Goal: Task Accomplishment & Management: Complete application form

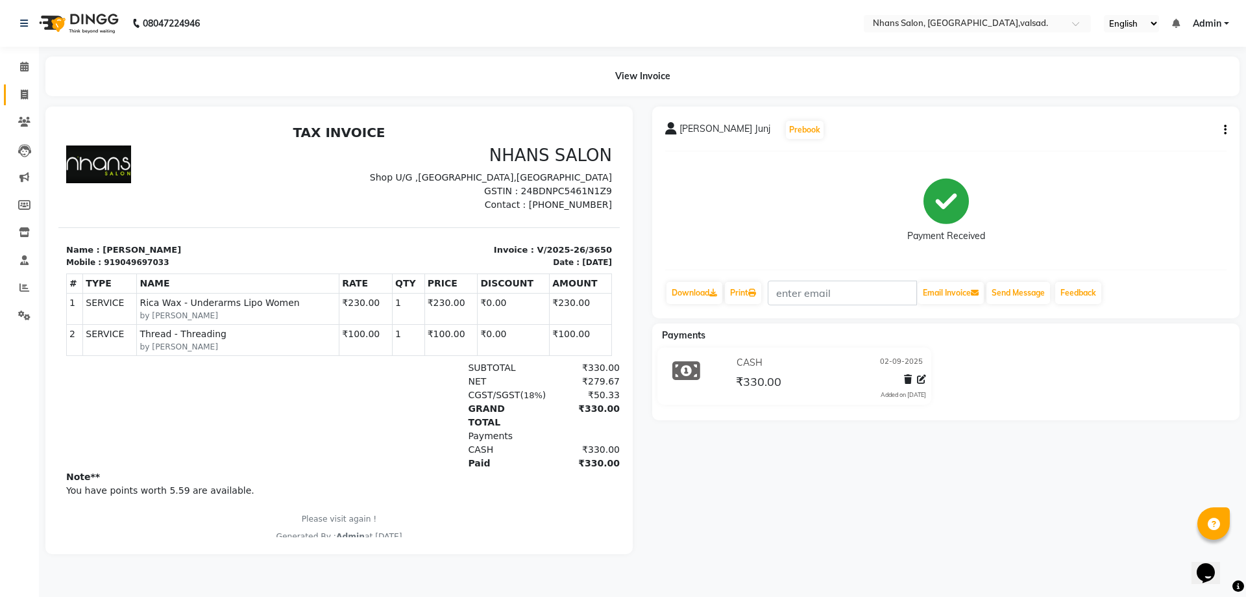
click at [27, 99] on span at bounding box center [24, 95] width 23 height 15
select select "service"
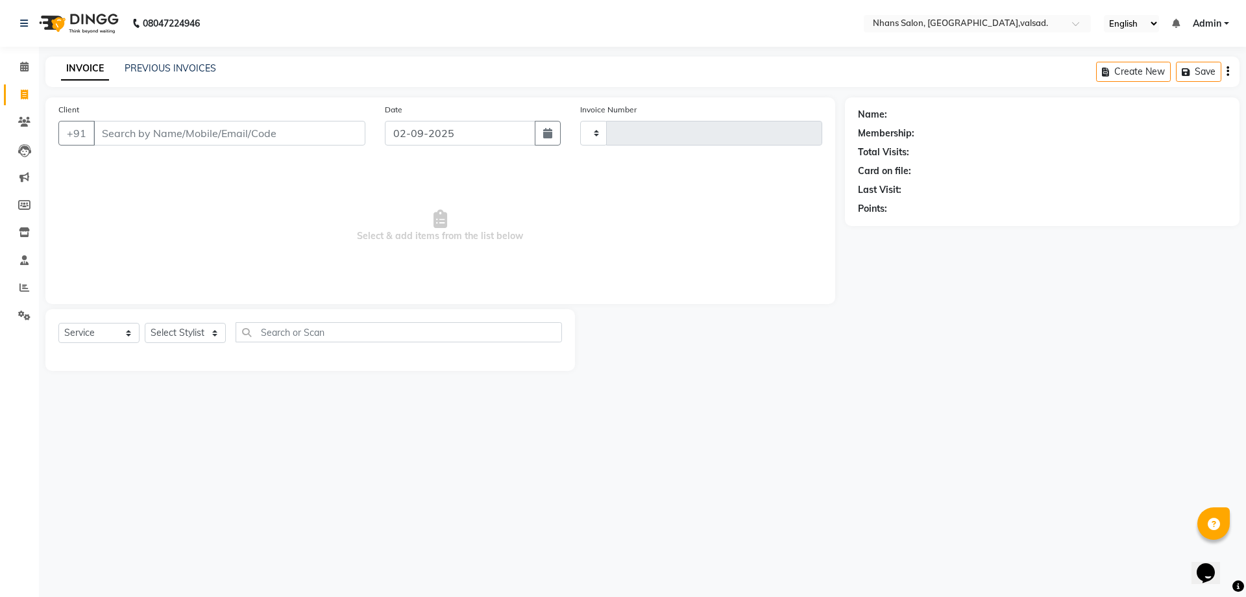
type input "3652"
select select "3706"
click at [185, 138] on input "Client" at bounding box center [229, 133] width 272 height 25
type input "8758804164"
click at [313, 134] on span "Add Client" at bounding box center [331, 133] width 51 height 13
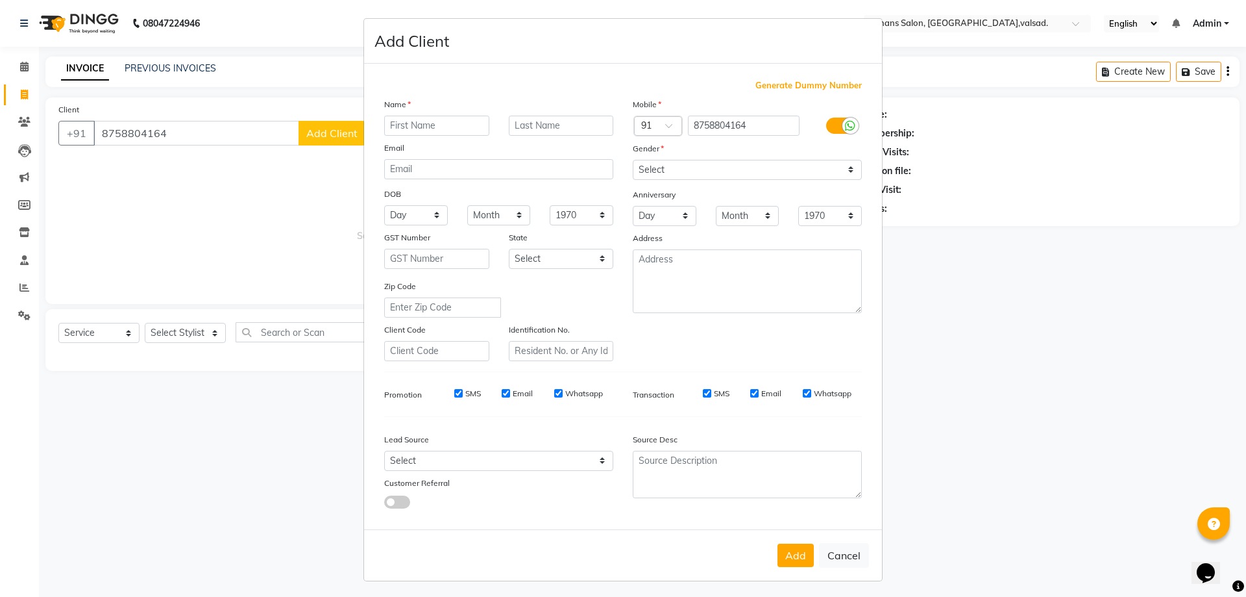
click at [414, 125] on input "text" at bounding box center [436, 126] width 105 height 20
type input "Prem"
type input "Bharti"
click at [701, 166] on select "Select [DEMOGRAPHIC_DATA] [DEMOGRAPHIC_DATA] Other Prefer Not To Say" at bounding box center [747, 170] width 229 height 20
select select "[DEMOGRAPHIC_DATA]"
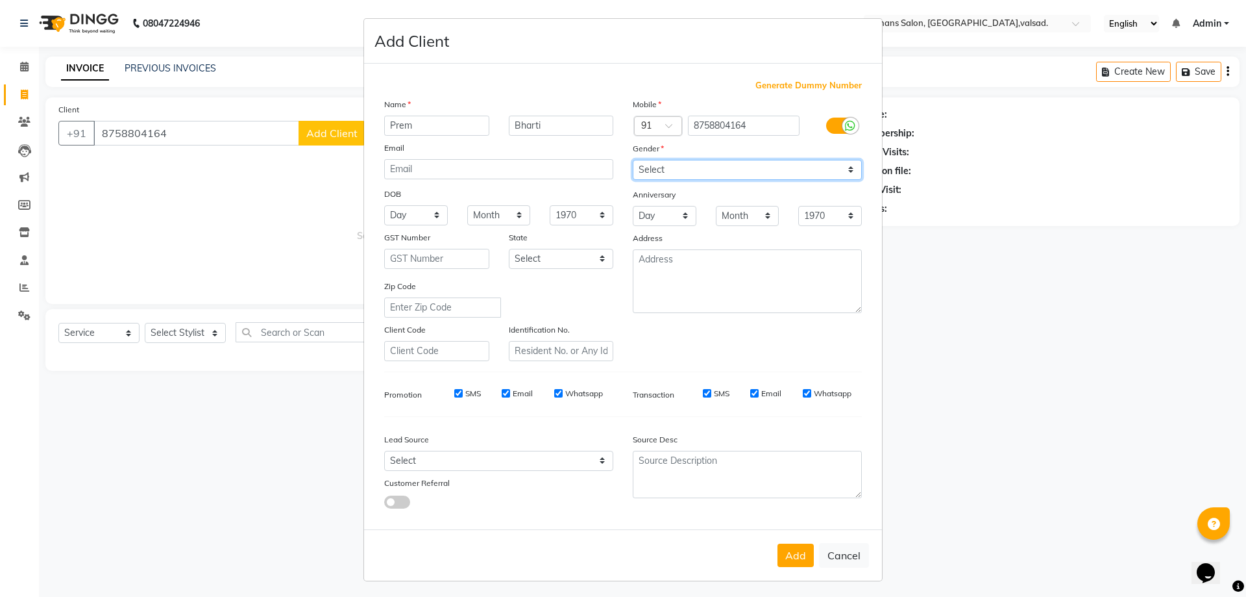
click at [633, 160] on select "Select [DEMOGRAPHIC_DATA] [DEMOGRAPHIC_DATA] Other Prefer Not To Say" at bounding box center [747, 170] width 229 height 20
click at [786, 546] on button "Add" at bounding box center [796, 554] width 36 height 23
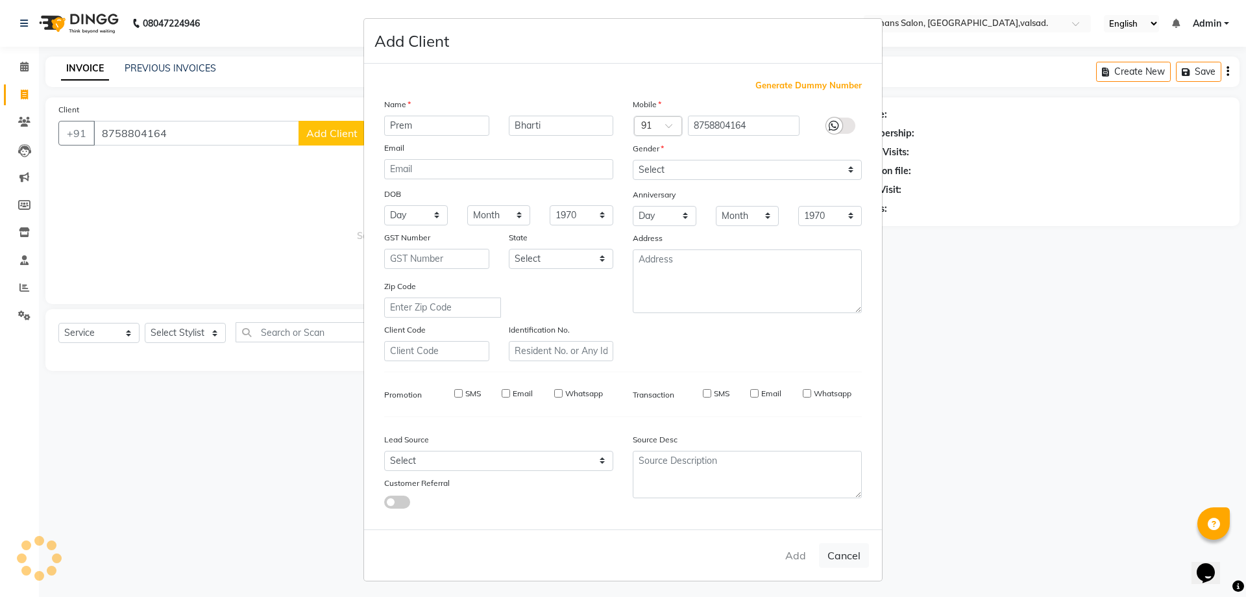
select select
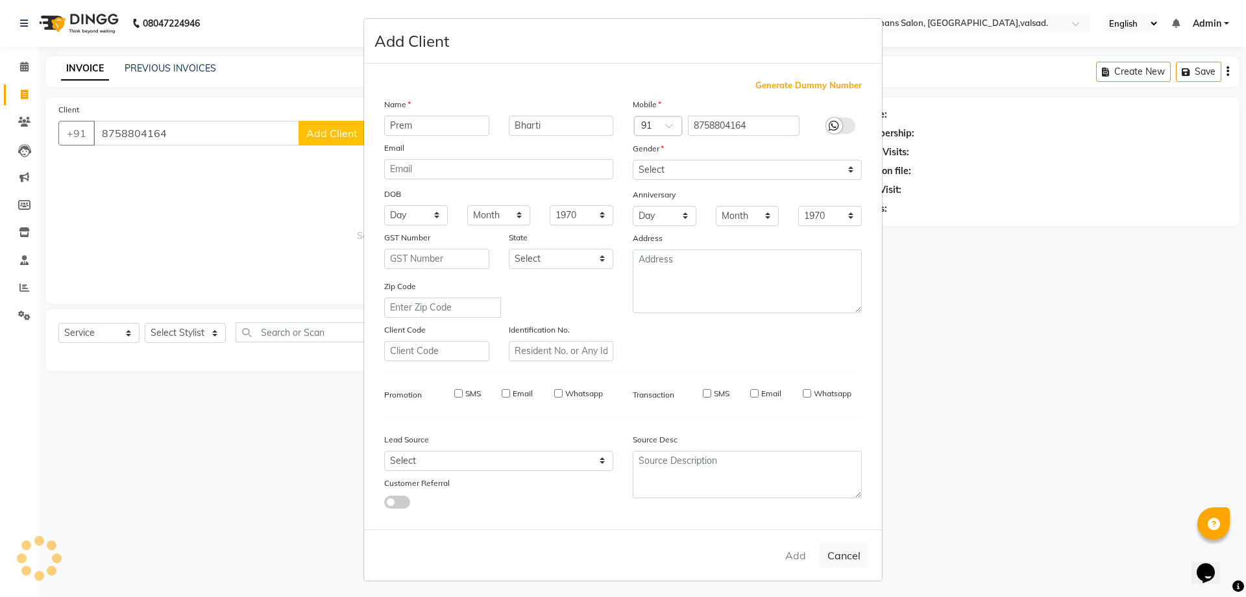
select select
checkbox input "false"
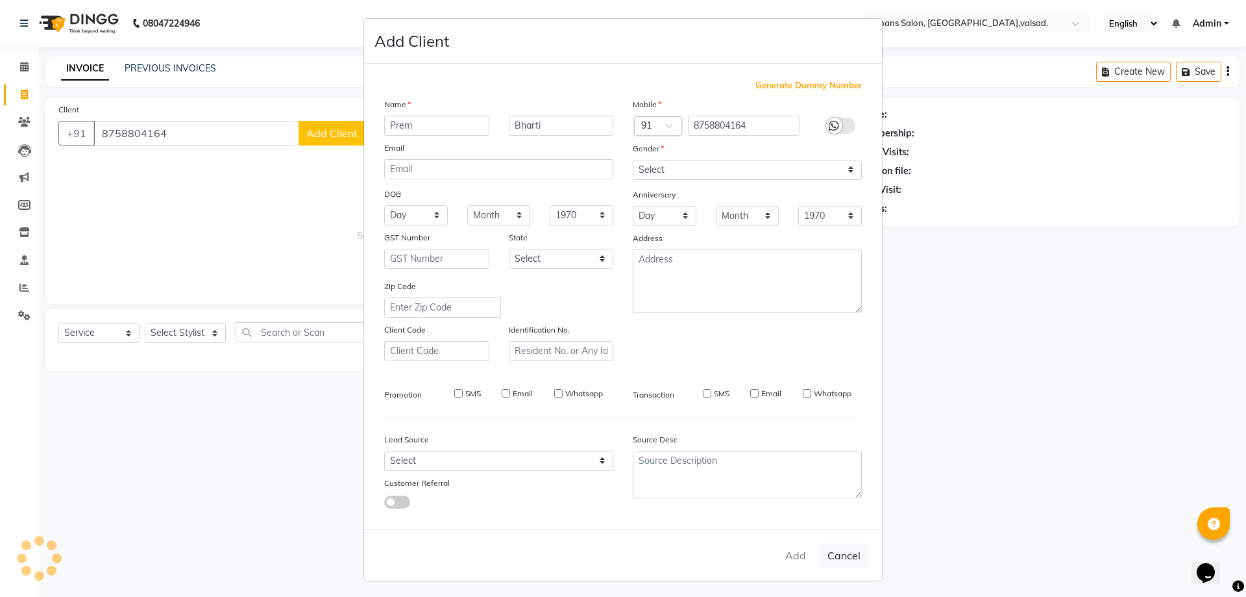
checkbox input "false"
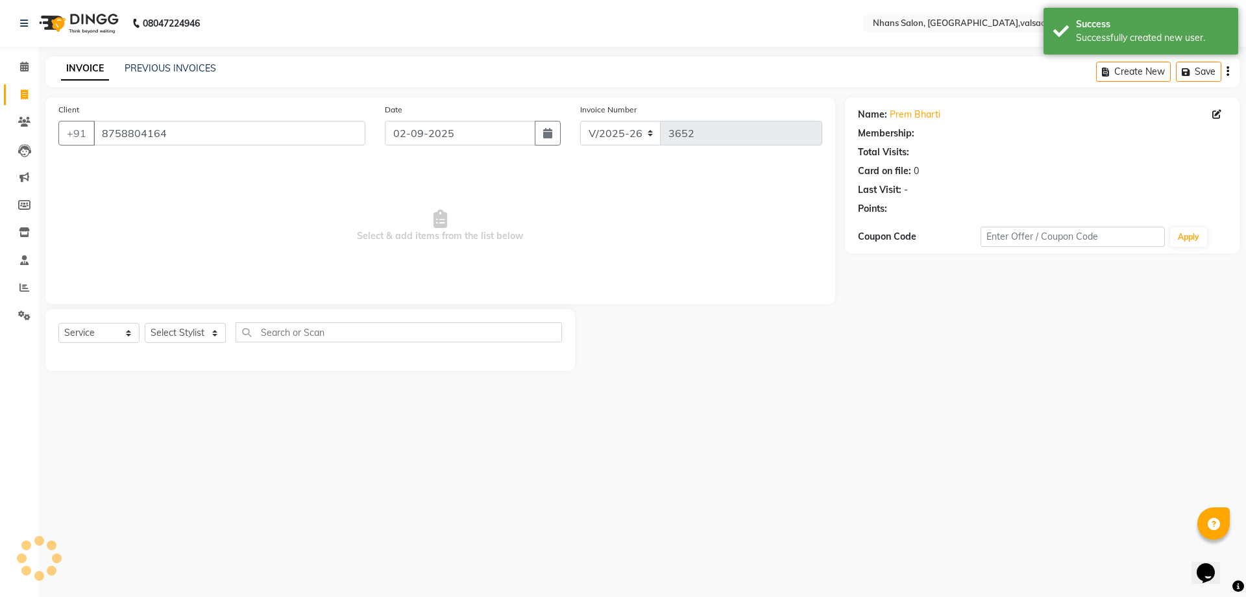
select select "1: Object"
click at [196, 336] on select "Select Stylist [PERSON_NAME] DIVYA [PERSON_NAME] [PERSON_NAME] MEET OWAIS PALAK…" at bounding box center [185, 333] width 81 height 20
select select "52827"
click at [145, 323] on select "Select Stylist [PERSON_NAME] DIVYA [PERSON_NAME] [PERSON_NAME] MEET OWAIS PALAK…" at bounding box center [185, 333] width 81 height 20
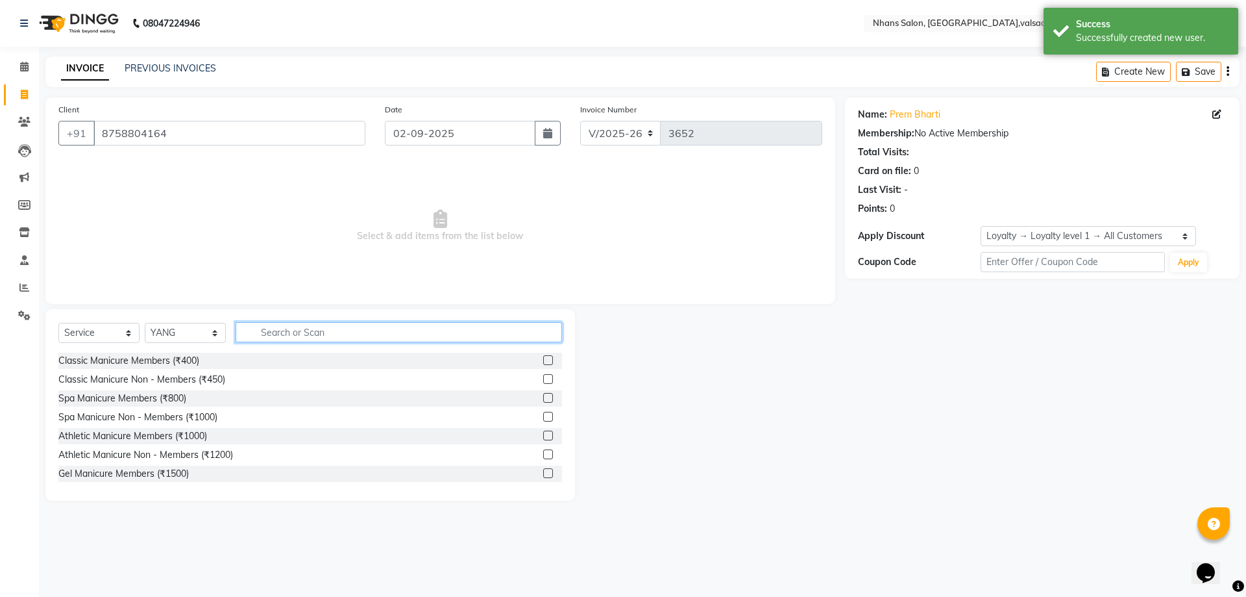
click at [301, 334] on input "text" at bounding box center [399, 332] width 327 height 20
click at [302, 330] on input "text" at bounding box center [399, 332] width 327 height 20
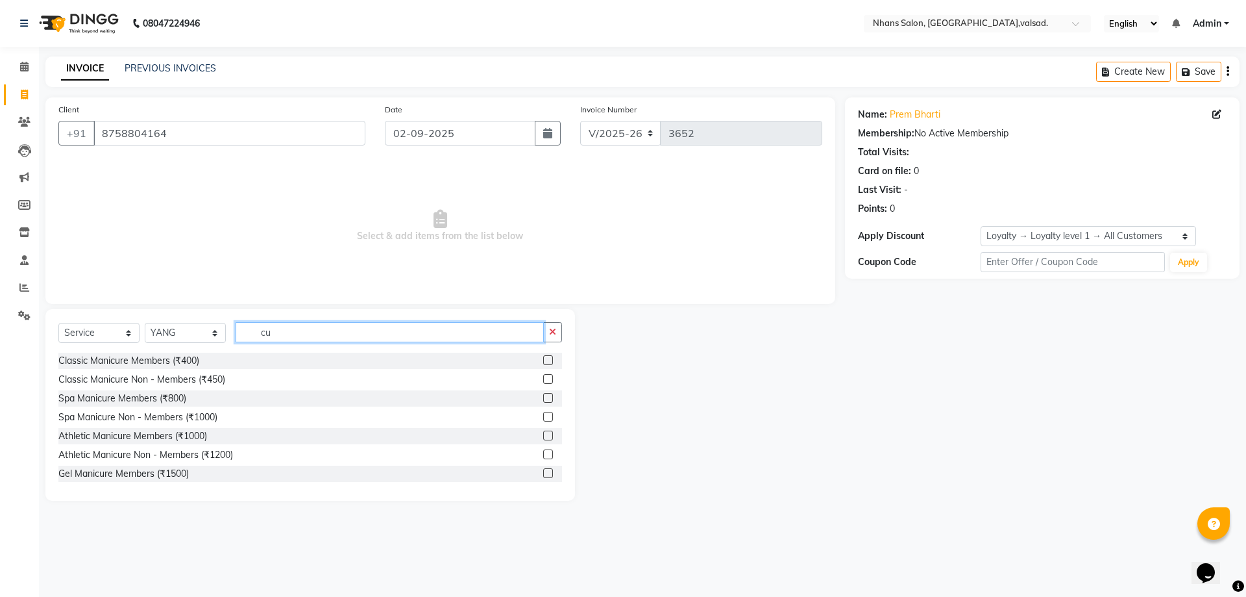
type input "c"
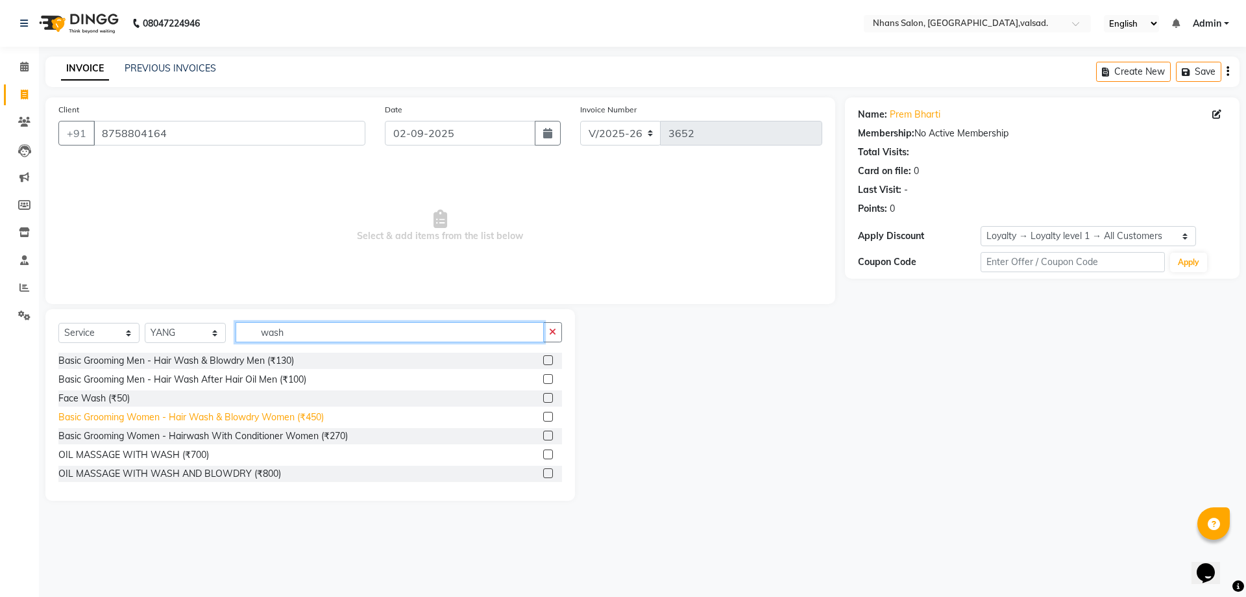
type input "wash"
click at [275, 419] on div "Basic Grooming Women - Hair Wash & Blowdry Women (₹450)" at bounding box center [190, 417] width 265 height 14
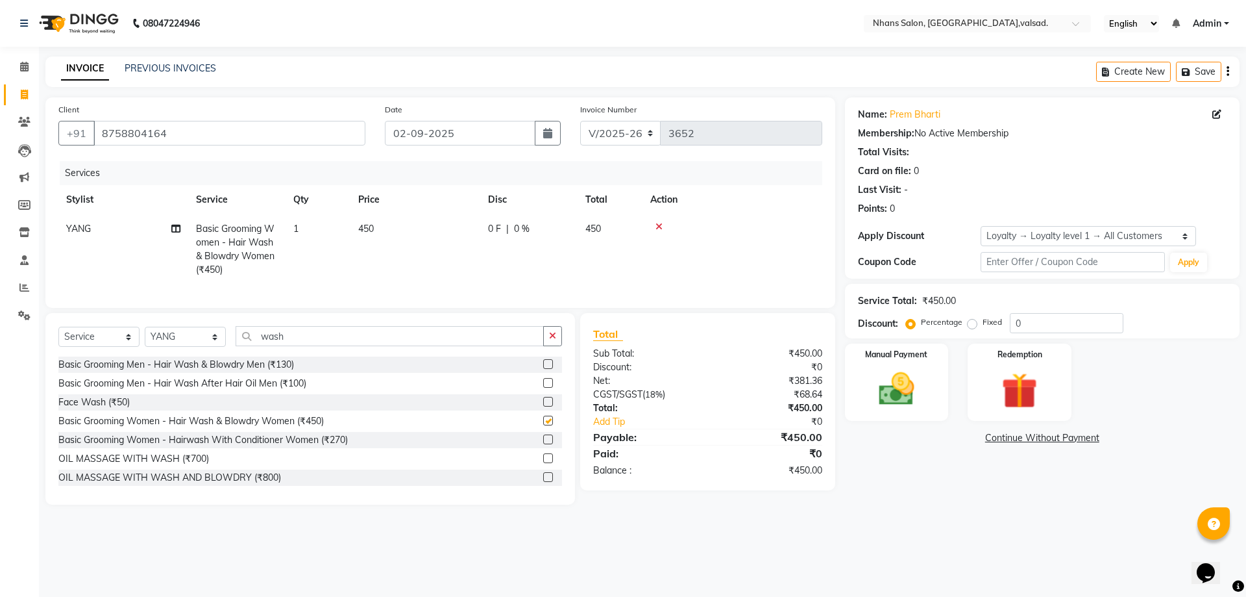
checkbox input "false"
click at [851, 364] on div "Manual Payment" at bounding box center [897, 382] width 108 height 80
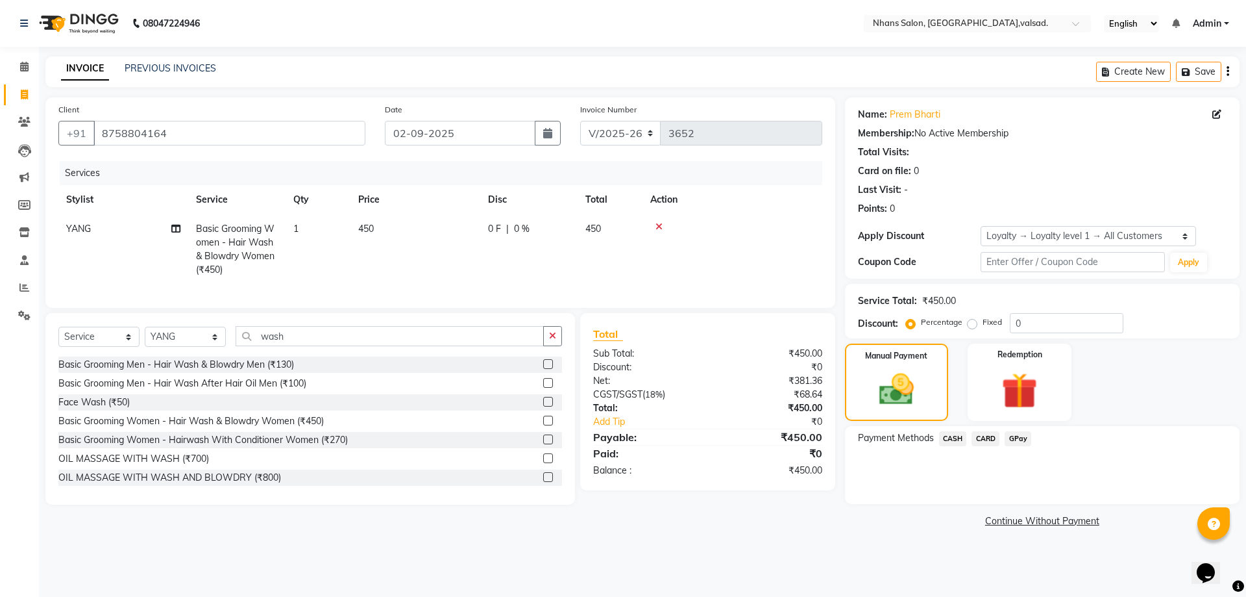
click at [1005, 439] on span "GPay" at bounding box center [1018, 438] width 27 height 15
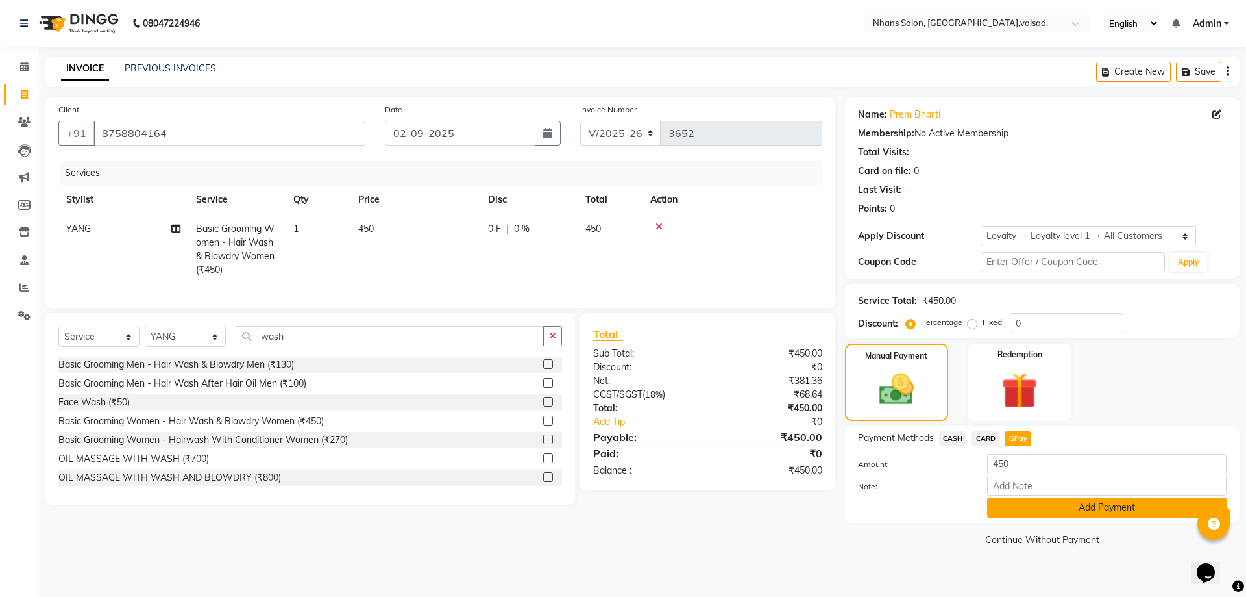
click at [1037, 507] on button "Add Payment" at bounding box center [1107, 507] width 240 height 20
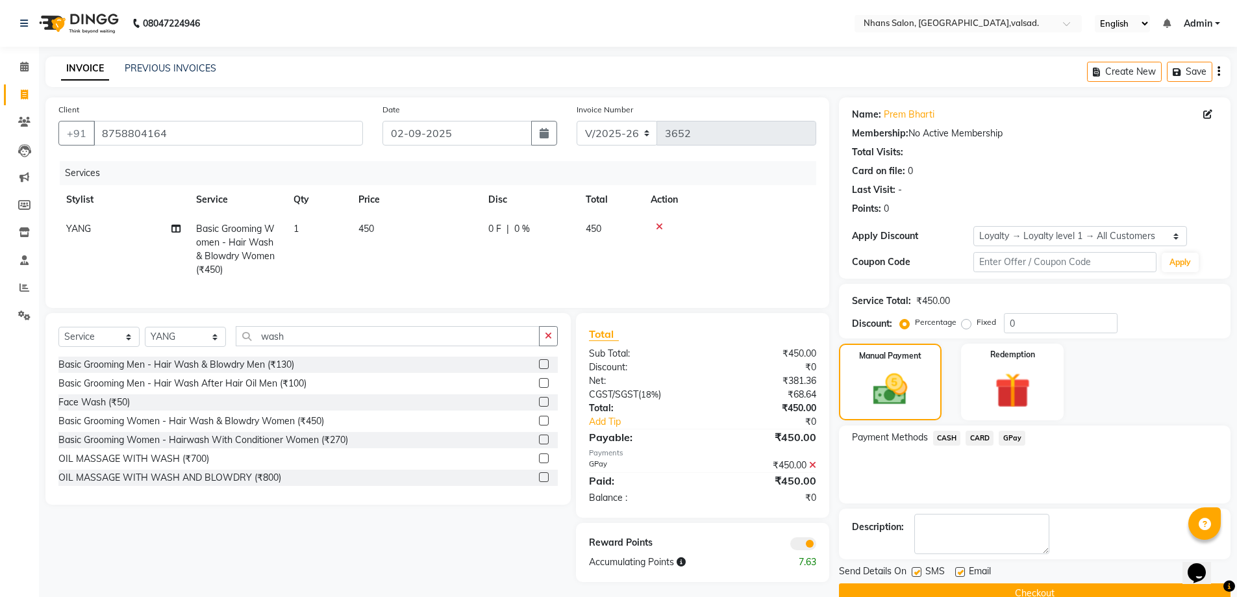
scroll to position [26, 0]
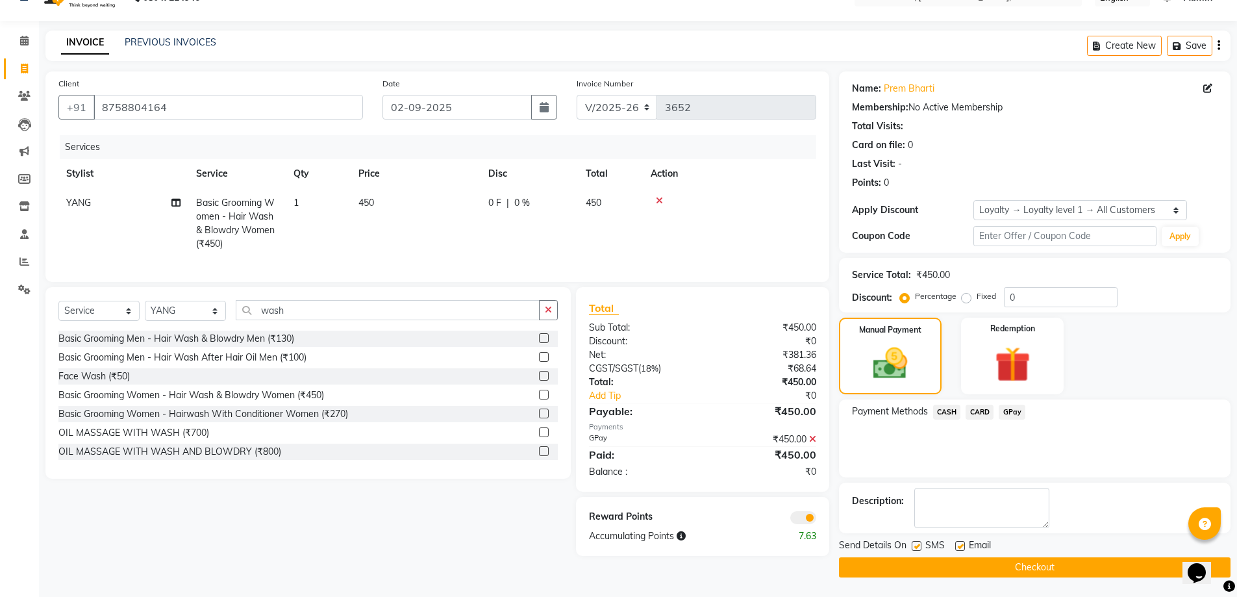
click at [1039, 571] on button "Checkout" at bounding box center [1034, 567] width 391 height 20
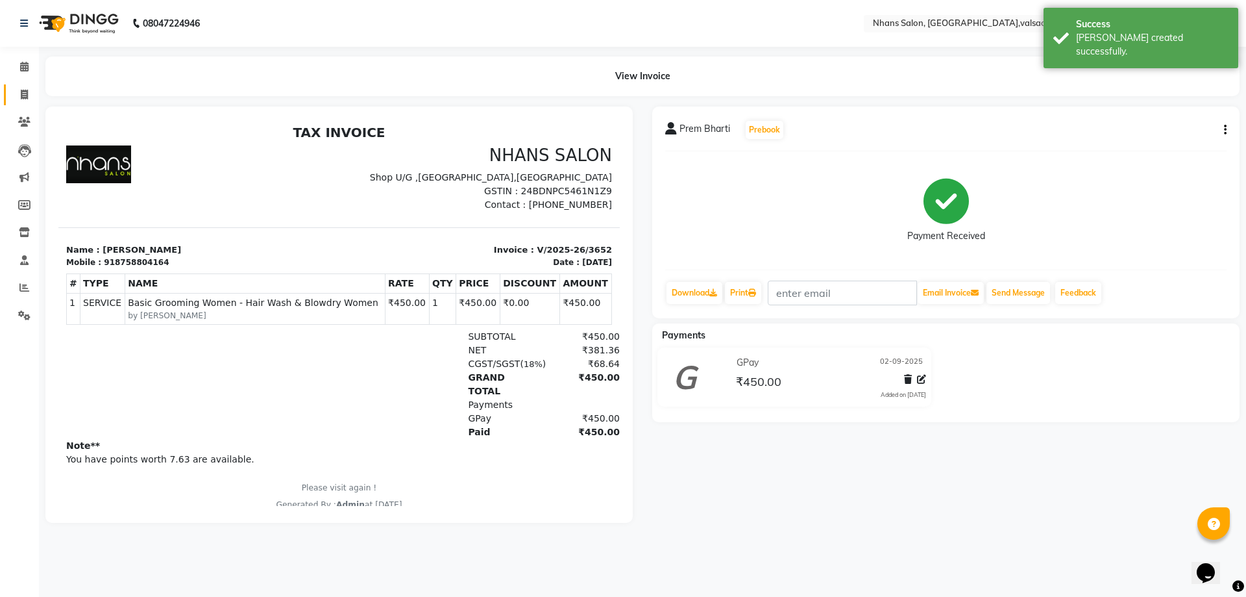
click at [27, 87] on link "Invoice" at bounding box center [19, 94] width 31 height 21
select select "service"
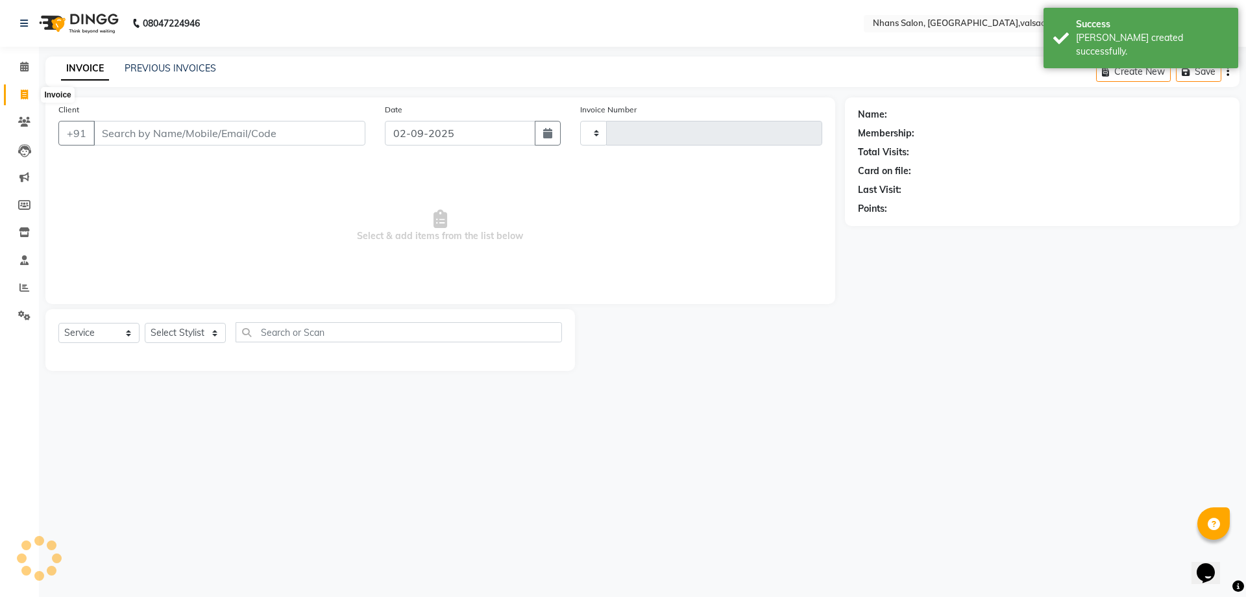
type input "3653"
select select "3706"
